Goal: Information Seeking & Learning: Learn about a topic

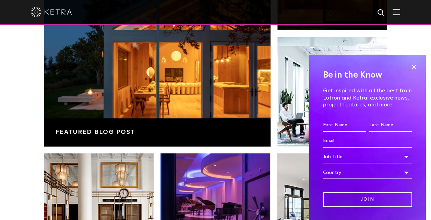
scroll to position [1143, 0]
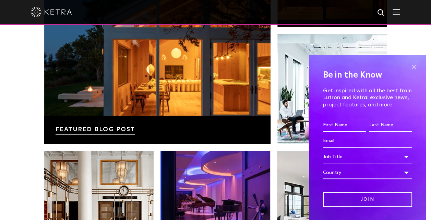
click at [409, 67] on span at bounding box center [414, 67] width 10 height 10
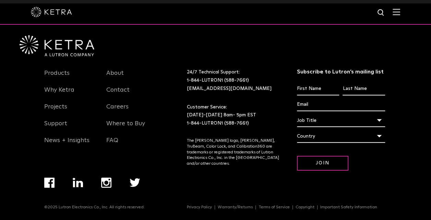
scroll to position [1442, 0]
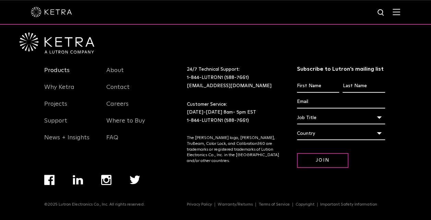
click at [63, 69] on link "Products" at bounding box center [56, 75] width 25 height 16
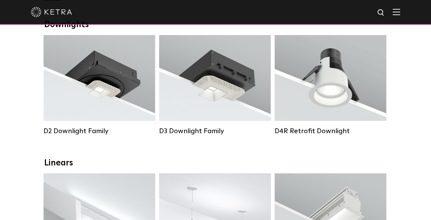
scroll to position [116, 0]
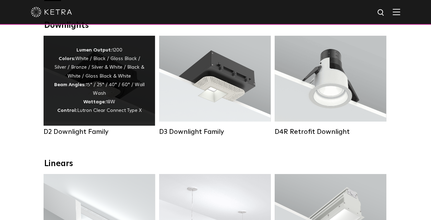
click at [94, 103] on strong "Wattage:" at bounding box center [94, 101] width 23 height 5
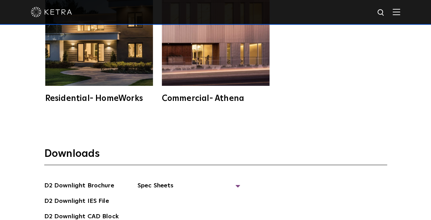
scroll to position [1629, 0]
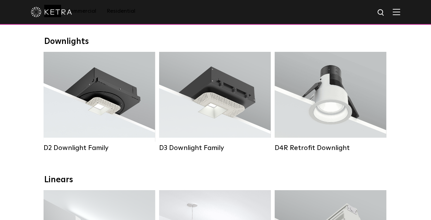
scroll to position [96, 0]
